Goal: Task Accomplishment & Management: Manage account settings

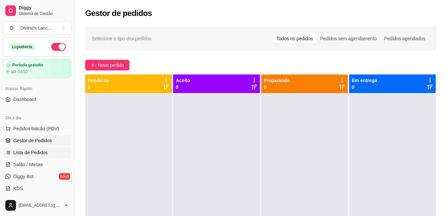
click at [32, 149] on link "Lista de Pedidos" at bounding box center [37, 152] width 69 height 11
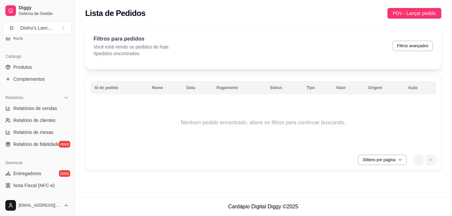
scroll to position [151, 0]
click at [44, 108] on span "Relatórios de vendas" at bounding box center [35, 108] width 44 height 7
select select "ALL"
select select "0"
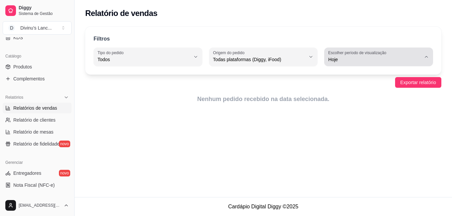
click at [356, 54] on label "Escolher período de visualização" at bounding box center [358, 53] width 60 height 6
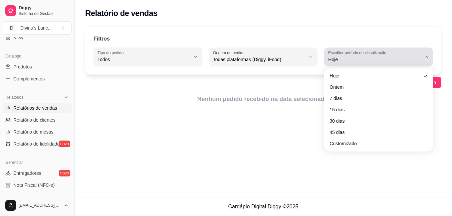
click at [356, 54] on label "Escolher período de visualização" at bounding box center [358, 53] width 60 height 6
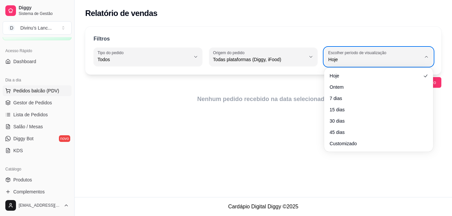
scroll to position [50, 0]
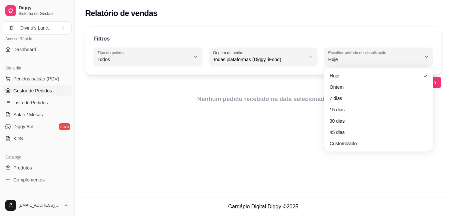
click at [16, 90] on span "Gestor de Pedidos" at bounding box center [32, 90] width 39 height 7
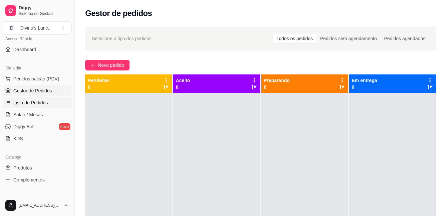
click at [31, 105] on span "Lista de Pedidos" at bounding box center [30, 102] width 35 height 7
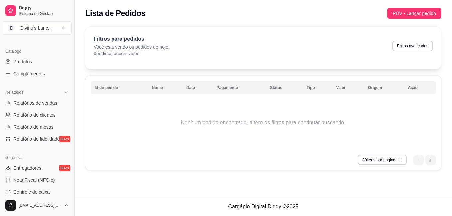
scroll to position [156, 0]
click at [22, 103] on span "Relatórios de vendas" at bounding box center [35, 103] width 44 height 7
select select "ALL"
select select "0"
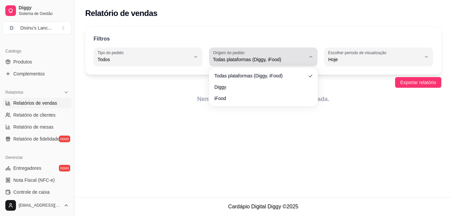
click at [287, 60] on span "Todas plataformas (Diggy, iFood)" at bounding box center [259, 59] width 93 height 7
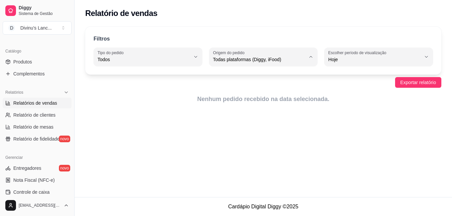
click at [252, 91] on li "Diggy" at bounding box center [263, 86] width 99 height 10
type input "DIGGY"
select select "DIGGY"
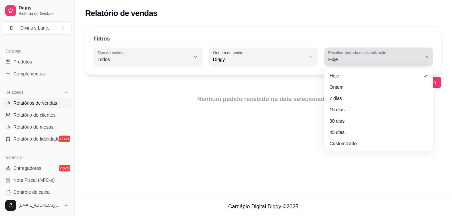
click at [362, 57] on span "Hoje" at bounding box center [374, 59] width 93 height 7
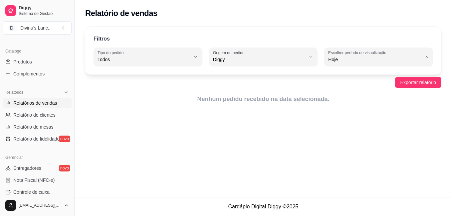
click at [348, 108] on span "15 dias" at bounding box center [375, 108] width 88 height 6
type input "15"
select select "15"
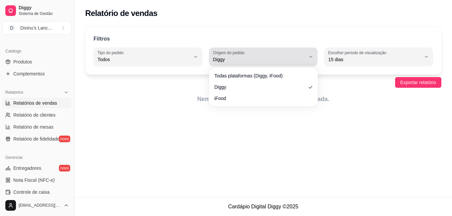
click at [253, 62] on span "Diggy" at bounding box center [259, 59] width 93 height 7
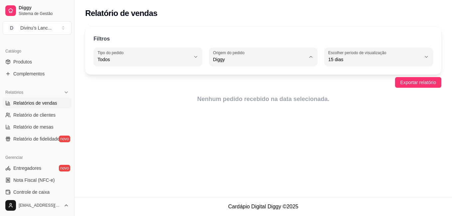
click at [227, 97] on span "iFood" at bounding box center [260, 97] width 88 height 6
type input "IFOOD"
select select "IFOOD"
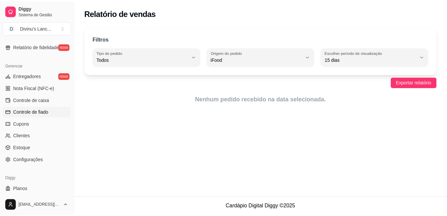
scroll to position [249, 0]
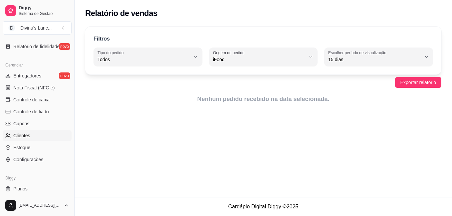
click at [18, 131] on link "Clientes" at bounding box center [37, 135] width 69 height 11
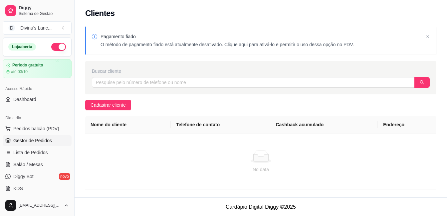
click at [31, 138] on span "Gestor de Pedidos" at bounding box center [32, 140] width 39 height 7
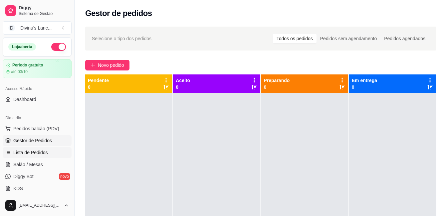
click at [28, 149] on link "Lista de Pedidos" at bounding box center [37, 152] width 69 height 11
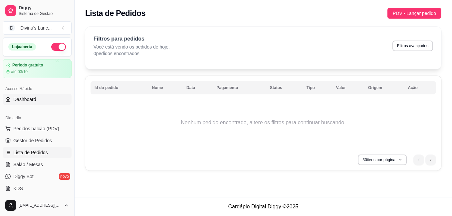
click at [27, 102] on span "Dashboard" at bounding box center [24, 99] width 23 height 7
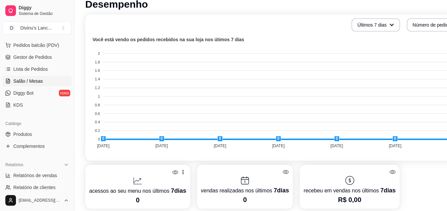
scroll to position [84, 0]
click at [15, 135] on span "Produtos" at bounding box center [22, 134] width 19 height 7
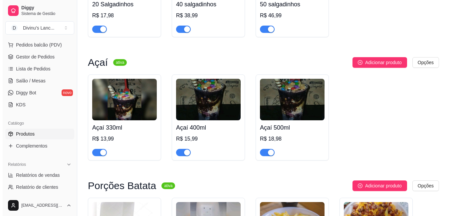
scroll to position [501, 0]
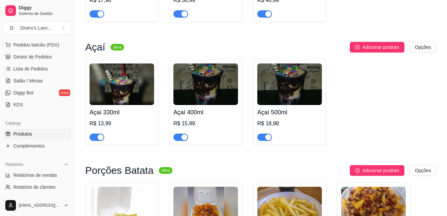
click at [131, 117] on h4 "Açaí 330ml" at bounding box center [121, 112] width 65 height 9
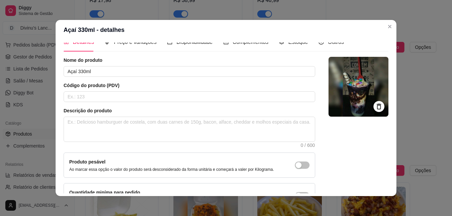
scroll to position [7, 0]
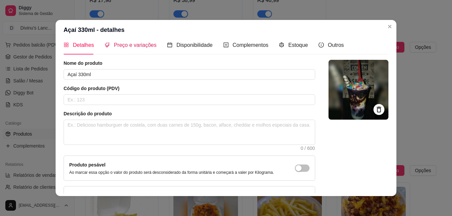
click at [124, 49] on div "Preço e variações" at bounding box center [130, 45] width 52 height 8
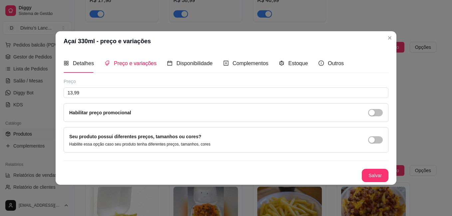
scroll to position [0, 0]
click at [372, 114] on div "button" at bounding box center [372, 113] width 6 height 6
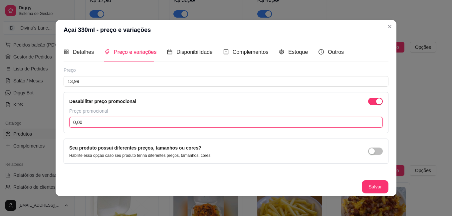
click at [216, 119] on input "0,00" at bounding box center [225, 122] width 313 height 11
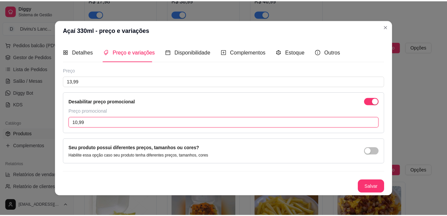
scroll to position [1, 0]
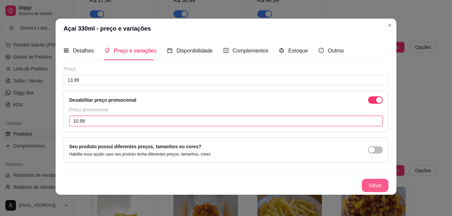
type input "10,99"
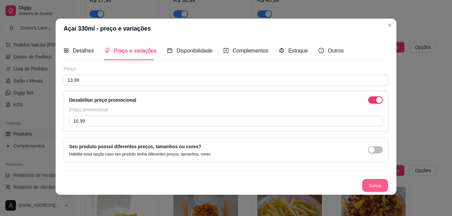
click at [375, 183] on button "Salvar" at bounding box center [375, 185] width 26 height 13
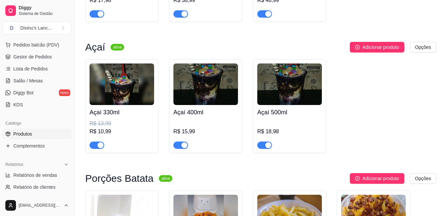
click at [202, 127] on div "R$ 15,99" at bounding box center [205, 134] width 65 height 29
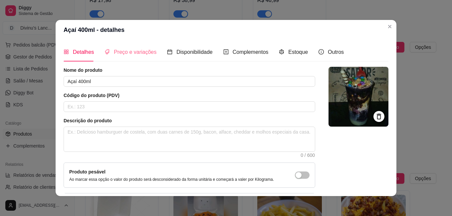
click at [114, 57] on div "Preço e variações" at bounding box center [130, 52] width 52 height 19
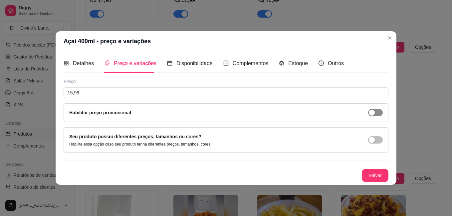
drag, startPoint x: 373, startPoint y: 107, endPoint x: 374, endPoint y: 110, distance: 3.8
click at [374, 110] on div "Habilitar preço promocional" at bounding box center [226, 112] width 325 height 19
click at [374, 110] on div "button" at bounding box center [372, 113] width 6 height 6
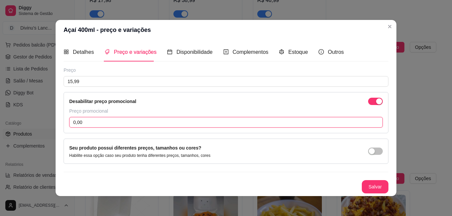
click at [95, 127] on input "0,00" at bounding box center [225, 122] width 313 height 11
type input "12,99"
click at [368, 188] on button "Salvar" at bounding box center [375, 187] width 26 height 13
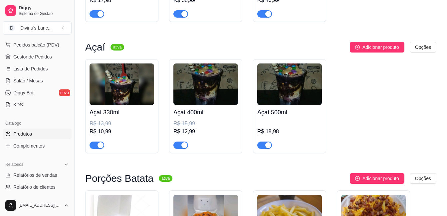
click at [388, 96] on div "Açaí 330ml R$ 13,99 R$ 10,99 Açaí 400ml R$ 15,99 R$ 12,99 Açaí 500ml R$ 18,98" at bounding box center [260, 106] width 351 height 94
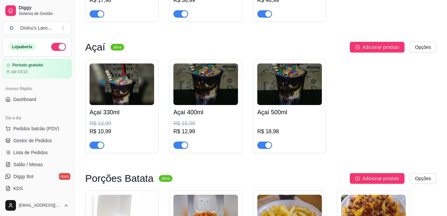
click at [58, 50] on button "button" at bounding box center [58, 47] width 15 height 8
click at [283, 126] on div "R$ 18,98" at bounding box center [289, 134] width 65 height 29
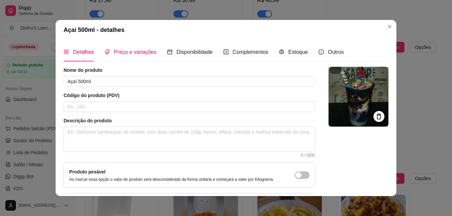
click at [123, 50] on span "Preço e variações" at bounding box center [135, 52] width 43 height 6
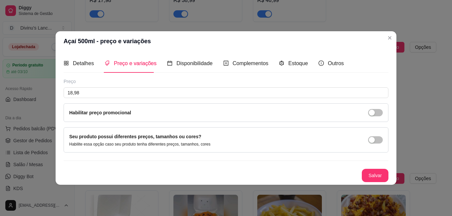
click at [149, 108] on div "Habilitar preço promocional" at bounding box center [226, 112] width 325 height 19
click at [375, 112] on button "button" at bounding box center [375, 112] width 15 height 7
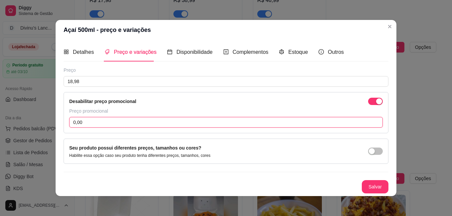
click at [129, 123] on input "0,00" at bounding box center [225, 122] width 313 height 11
type input "15,99"
click at [366, 189] on button "Salvar" at bounding box center [375, 187] width 26 height 13
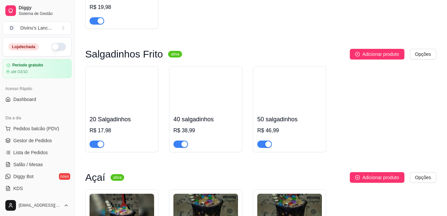
scroll to position [370, 0]
